Goal: Use online tool/utility: Utilize a website feature to perform a specific function

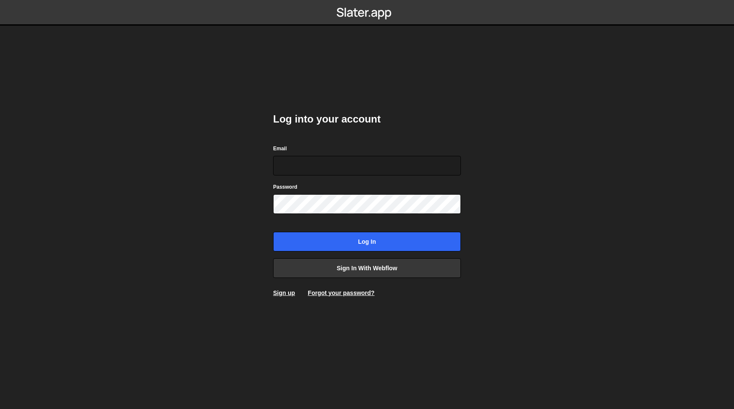
click at [367, 0] on com-1password-button at bounding box center [367, 0] width 0 height 0
type input "[EMAIL_ADDRESS][DOMAIN_NAME]"
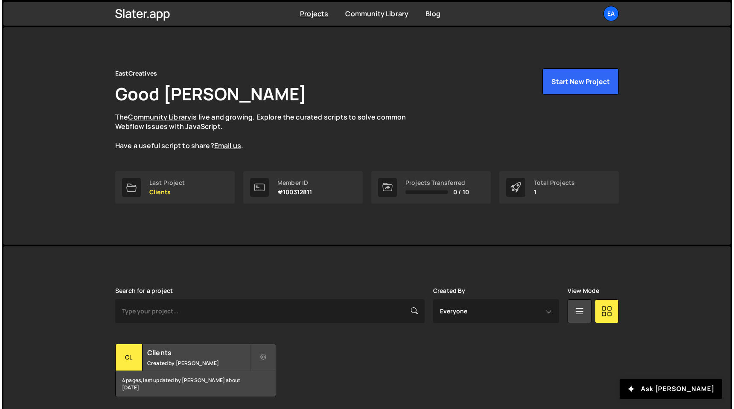
scroll to position [30, 0]
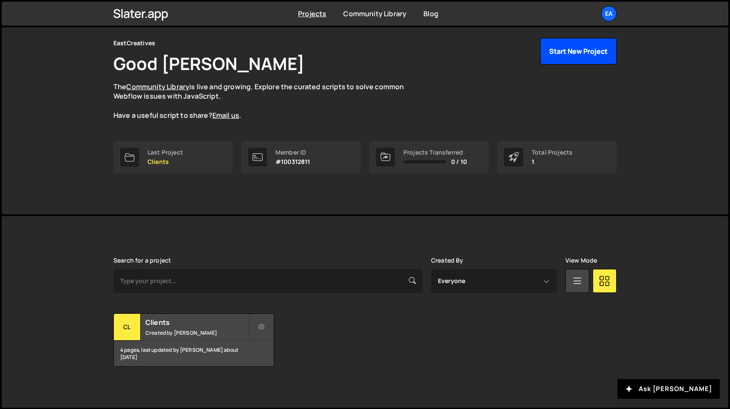
click at [579, 53] on button "Start New Project" at bounding box center [579, 51] width 76 height 26
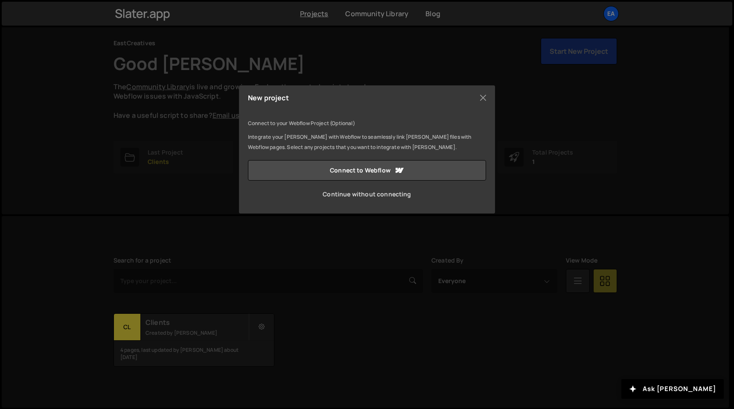
click at [394, 195] on link "Continue without connecting" at bounding box center [367, 194] width 238 height 20
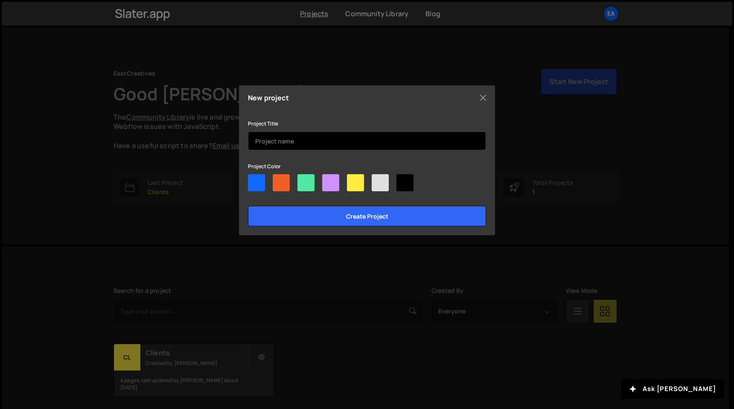
click at [309, 141] on input "text" at bounding box center [367, 140] width 238 height 19
type input "East"
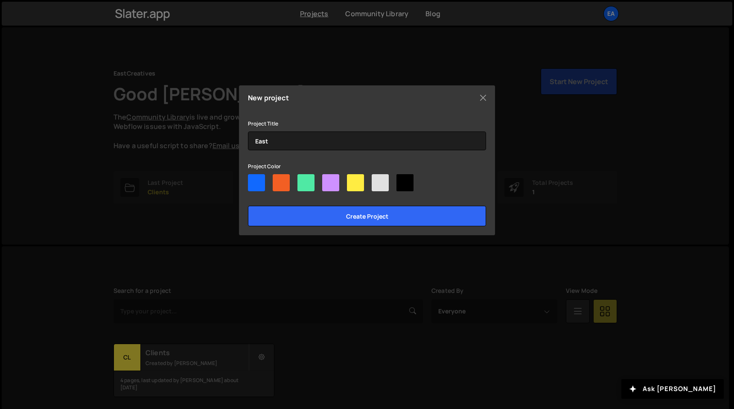
click at [398, 185] on div at bounding box center [404, 182] width 17 height 17
click at [398, 180] on input"] "radio" at bounding box center [399, 177] width 6 height 6
radio input"] "true"
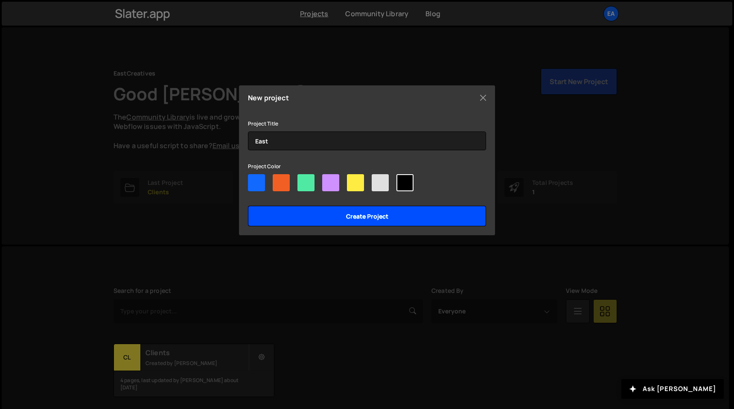
click at [398, 219] on input "Create project" at bounding box center [367, 216] width 238 height 20
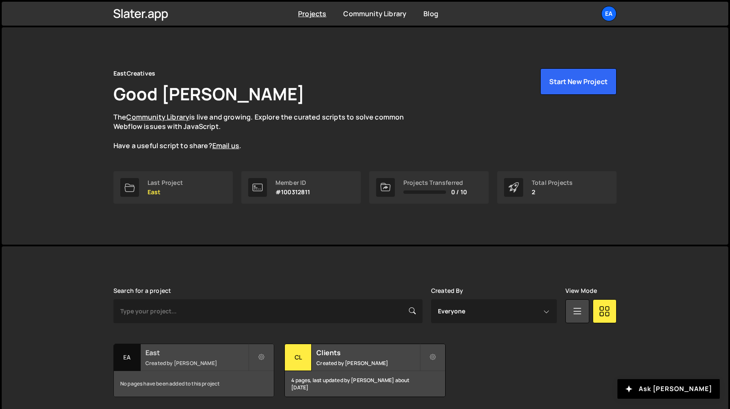
click at [198, 357] on div "East Created by Nick Elfvering" at bounding box center [194, 357] width 160 height 26
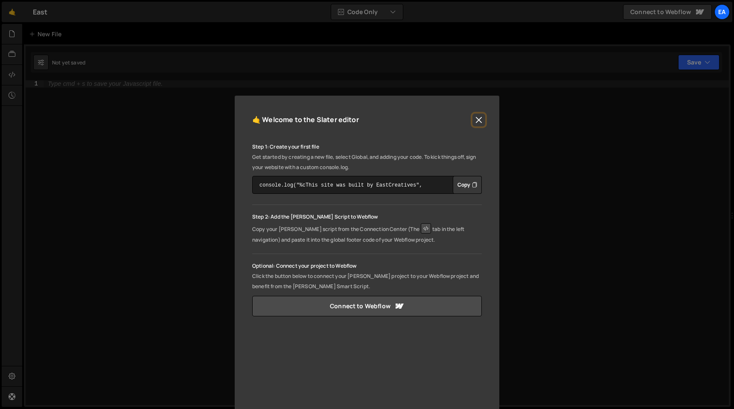
click at [478, 119] on button "Close" at bounding box center [478, 119] width 13 height 13
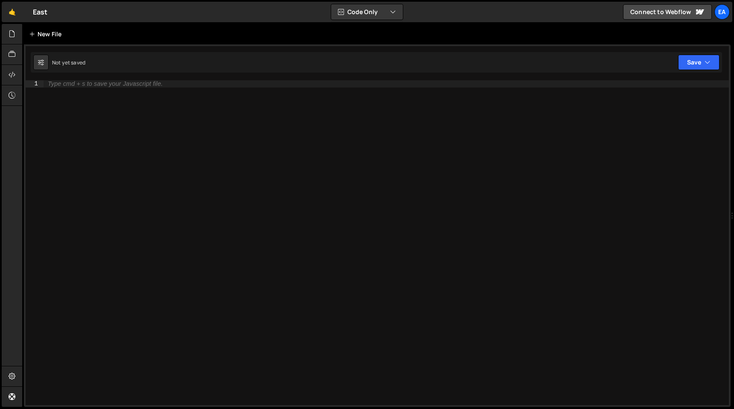
click at [52, 35] on div "New File" at bounding box center [47, 34] width 36 height 9
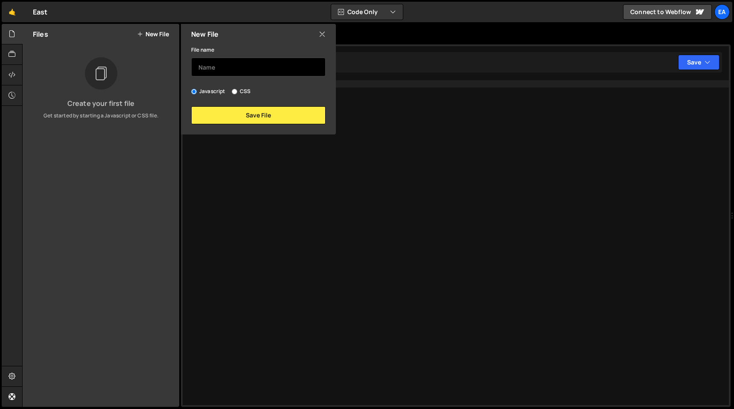
click at [241, 71] on input "text" at bounding box center [258, 67] width 134 height 19
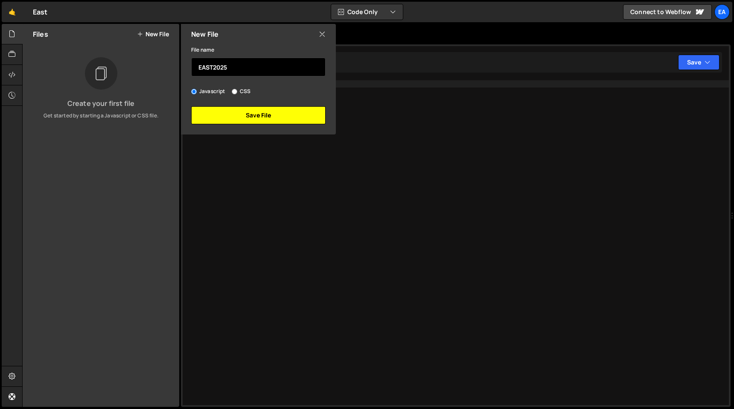
type input "EAST2025"
click at [269, 111] on button "Save File" at bounding box center [258, 115] width 134 height 18
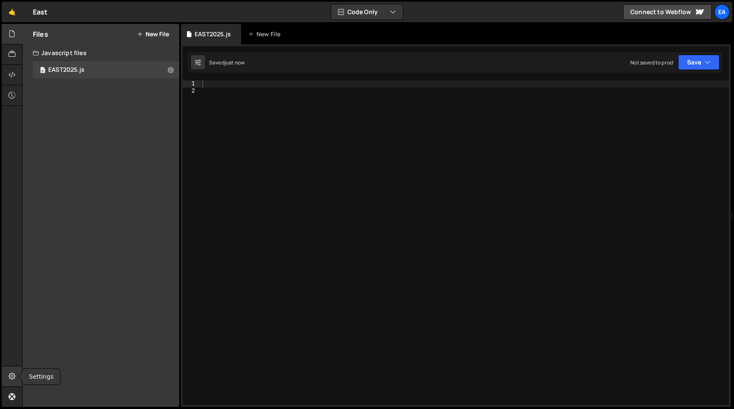
click at [12, 368] on div at bounding box center [12, 376] width 21 height 20
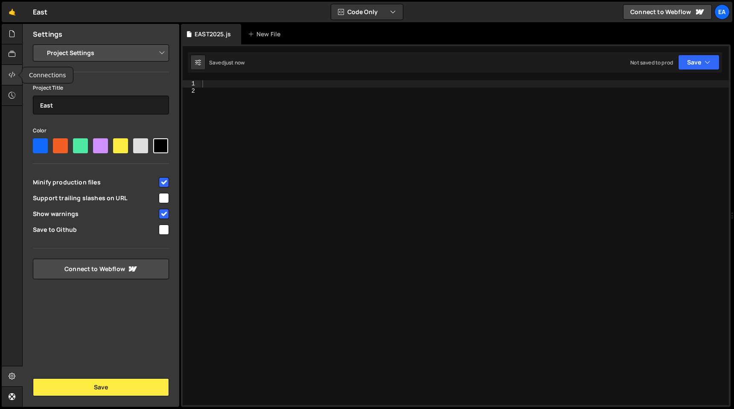
click at [14, 71] on icon at bounding box center [12, 74] width 7 height 9
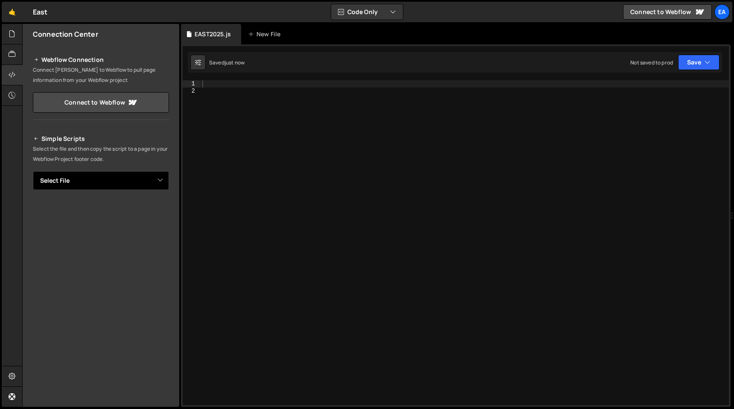
click at [118, 185] on select "Select File EAST2025.js" at bounding box center [101, 180] width 136 height 19
select select "45142"
click at [33, 171] on select "Select File EAST2025.js" at bounding box center [101, 180] width 136 height 19
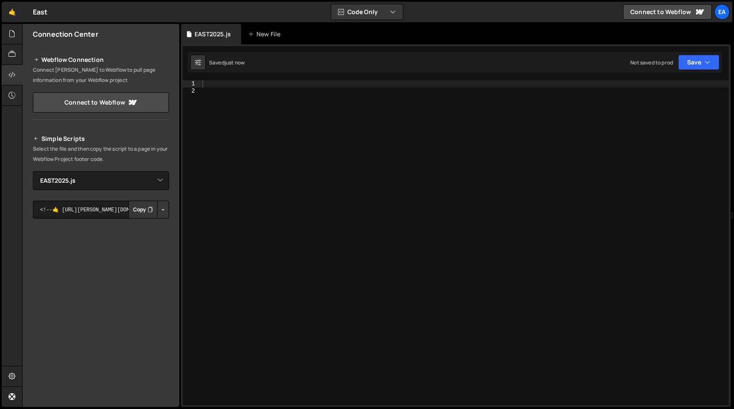
click at [157, 207] on button "Button group with nested dropdown" at bounding box center [163, 210] width 12 height 18
click at [143, 224] on link "Copy Staging js" at bounding box center [133, 226] width 71 height 12
click at [257, 82] on div at bounding box center [465, 249] width 528 height 339
type textarea "//HIGHLIGHT TEXT ON SCROLL//"
paste textarea "});"
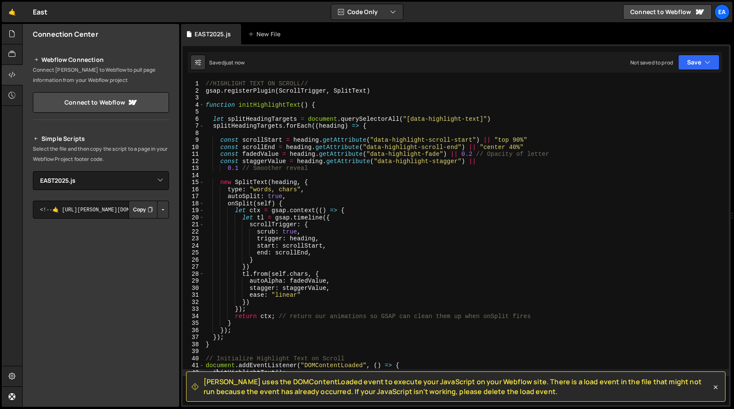
type textarea "initHighlightText();"
